Goal: Transaction & Acquisition: Purchase product/service

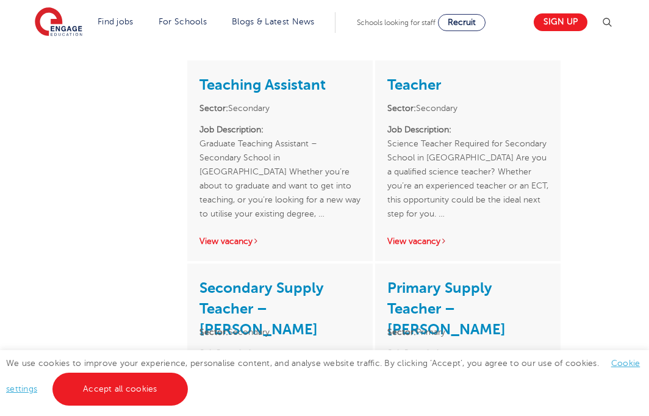
scroll to position [495, 0]
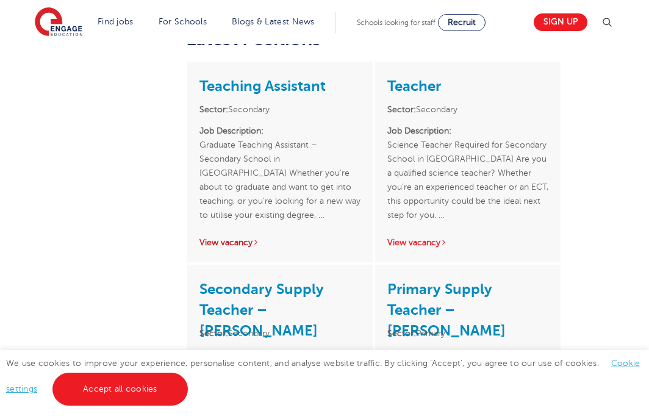
click at [250, 241] on link "View vacancy" at bounding box center [229, 242] width 60 height 9
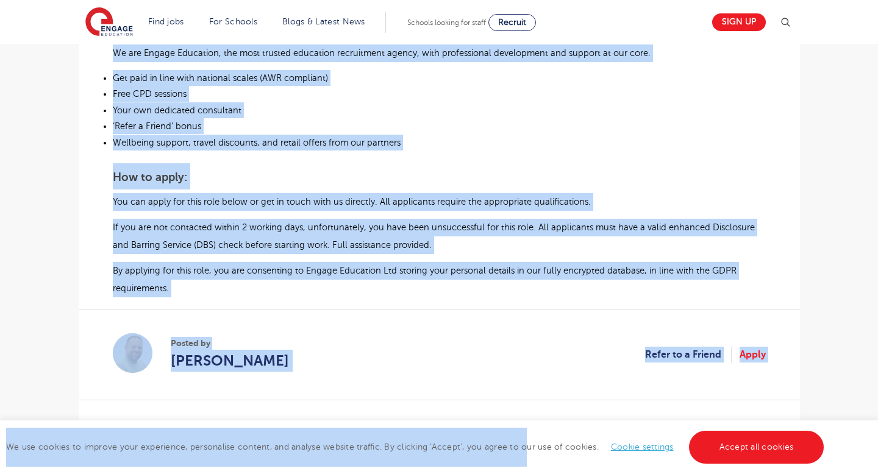
scroll to position [825, 0]
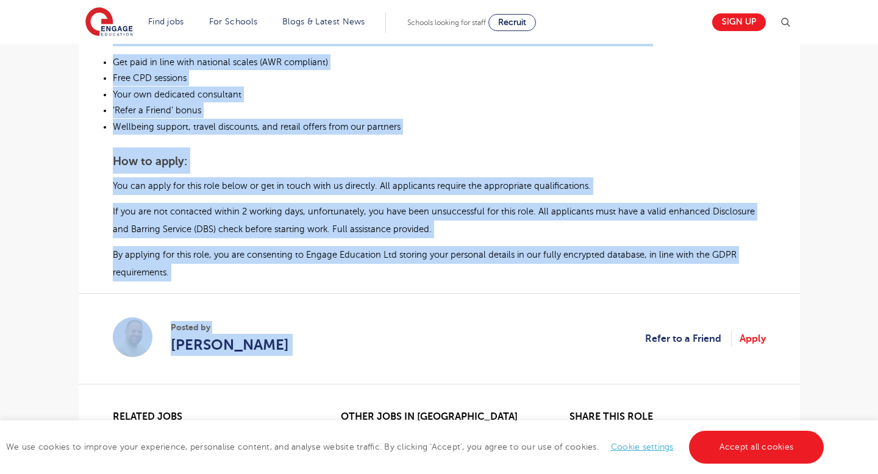
drag, startPoint x: 113, startPoint y: 191, endPoint x: 513, endPoint y: 282, distance: 410.8
click at [485, 276] on p "By applying for this role, you are consenting to Engage Education Ltd storing y…" at bounding box center [439, 263] width 653 height 35
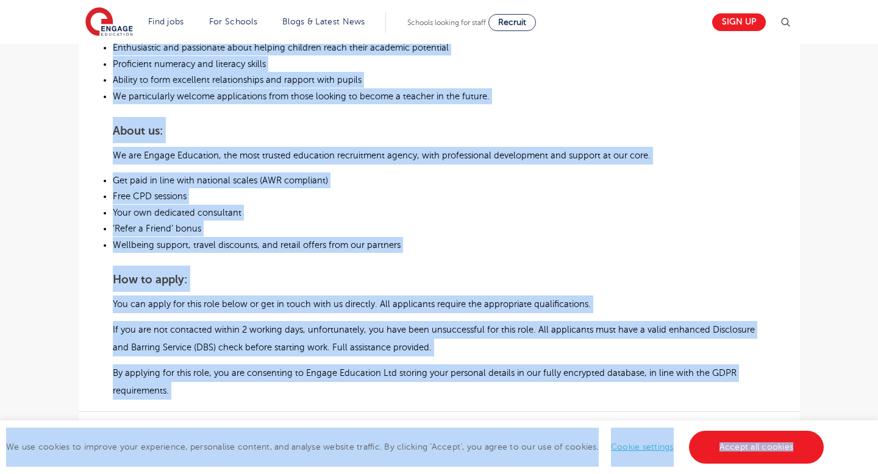
scroll to position [786, 0]
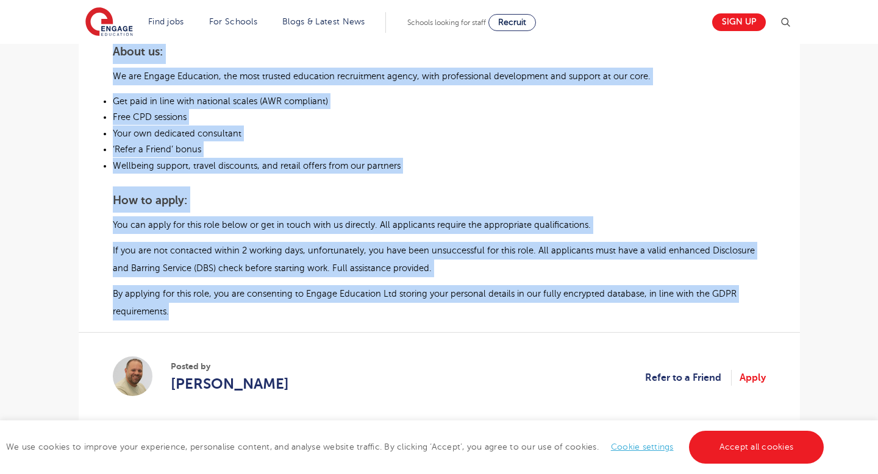
drag, startPoint x: 115, startPoint y: 282, endPoint x: 302, endPoint y: 306, distance: 188.7
copy div "Graduate Teaching Assistant – Secondary School in Worthing Whether you’re about…"
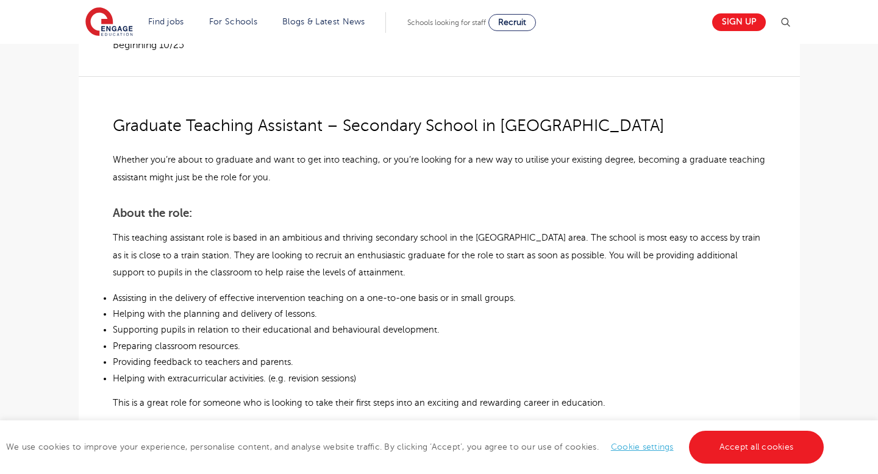
scroll to position [274, 0]
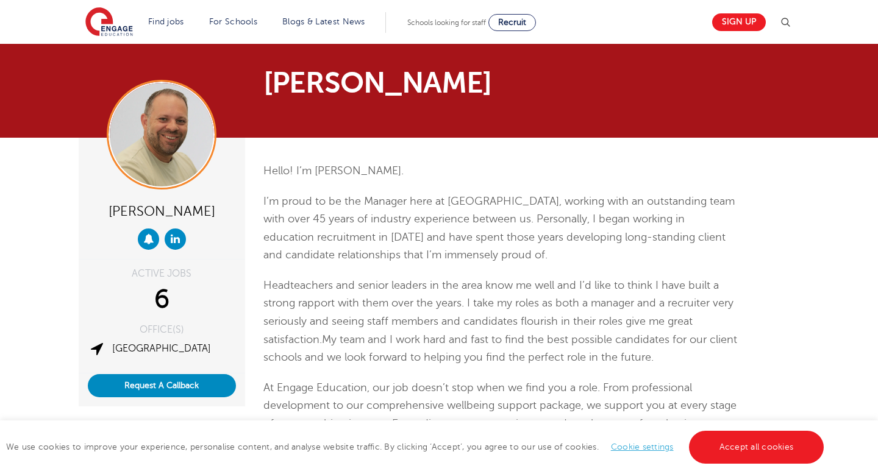
scroll to position [442, 0]
